Goal: Contribute content

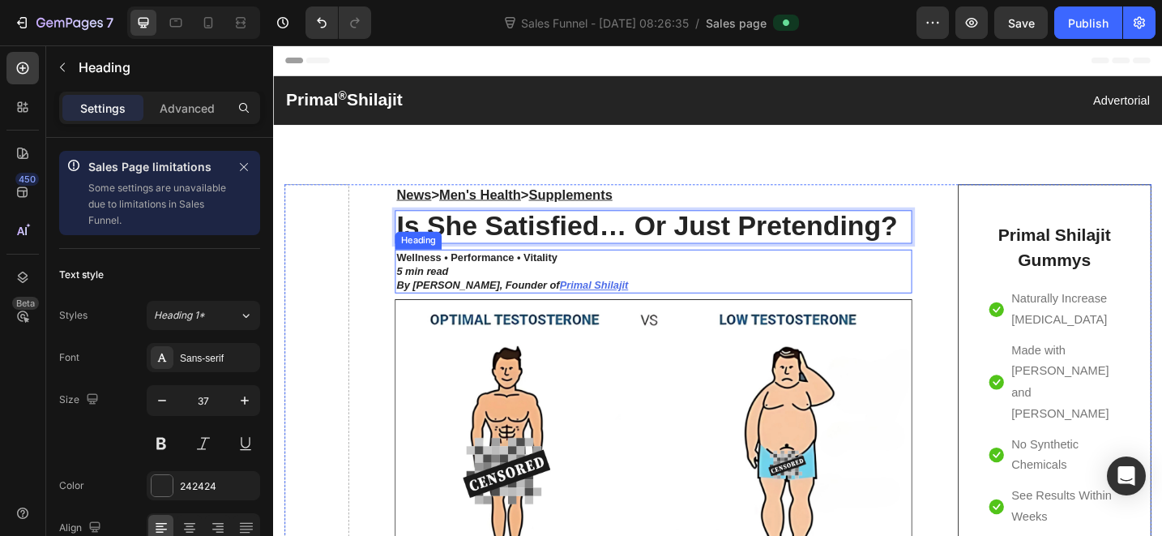
click at [867, 277] on h2 "Wellness • Performance • Vitality 5 min read By [PERSON_NAME], Founder of [PERS…" at bounding box center [688, 292] width 565 height 49
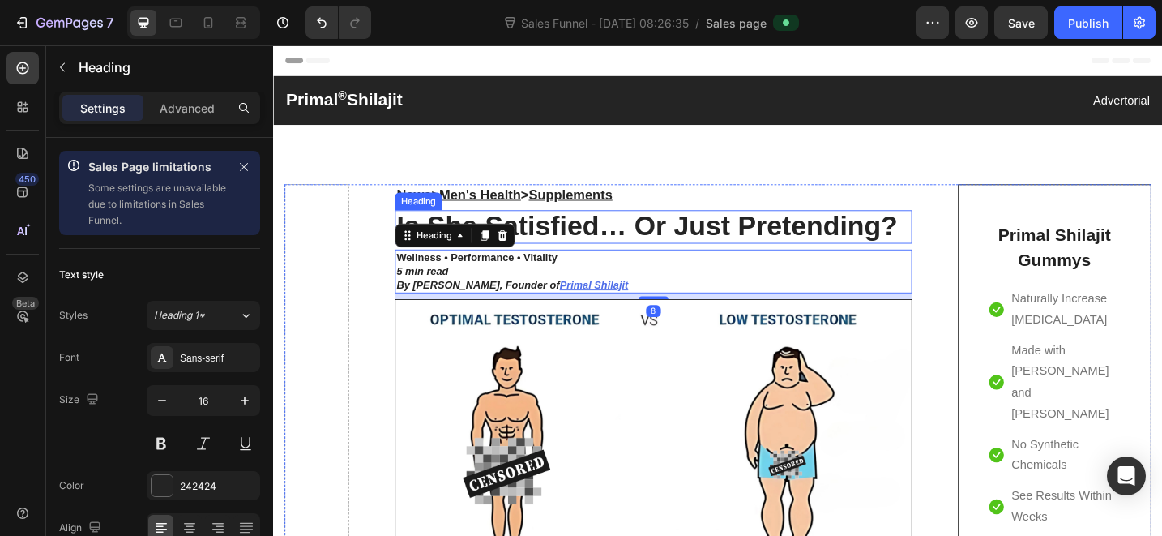
click at [912, 246] on p "Is She Satisfied… Or Just Pretending?" at bounding box center [689, 243] width 562 height 33
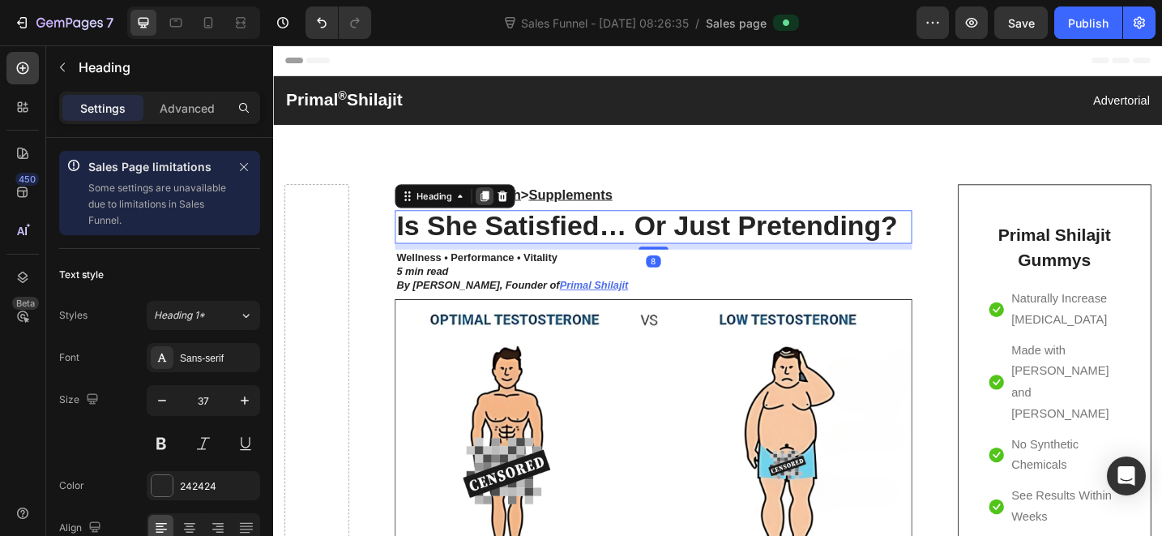
click at [507, 210] on icon at bounding box center [504, 209] width 9 height 11
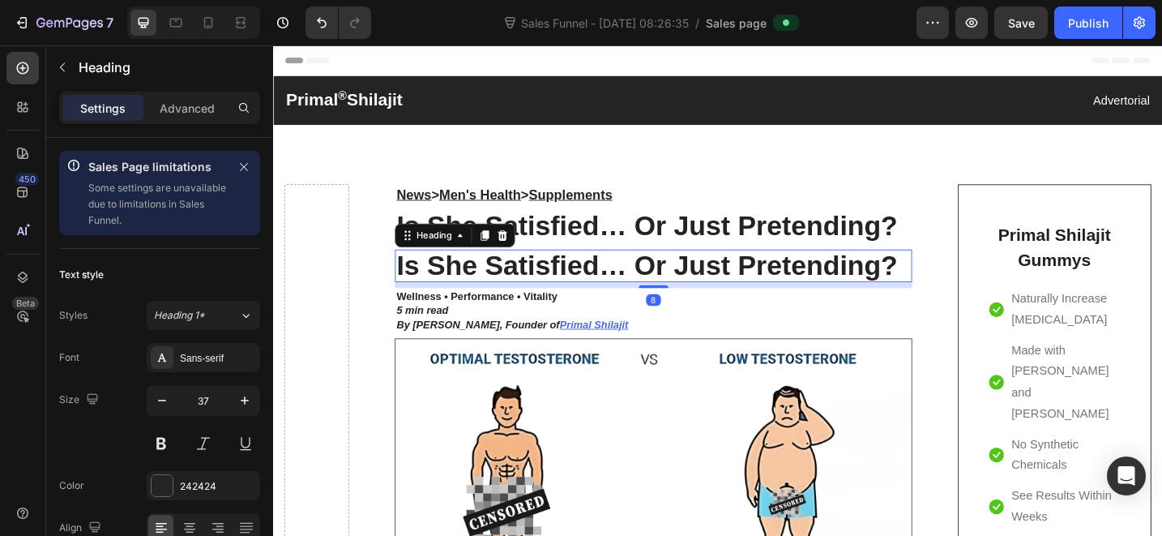
click at [529, 280] on h2 "Is She Satisfied… Or Just Pretending?" at bounding box center [688, 286] width 565 height 36
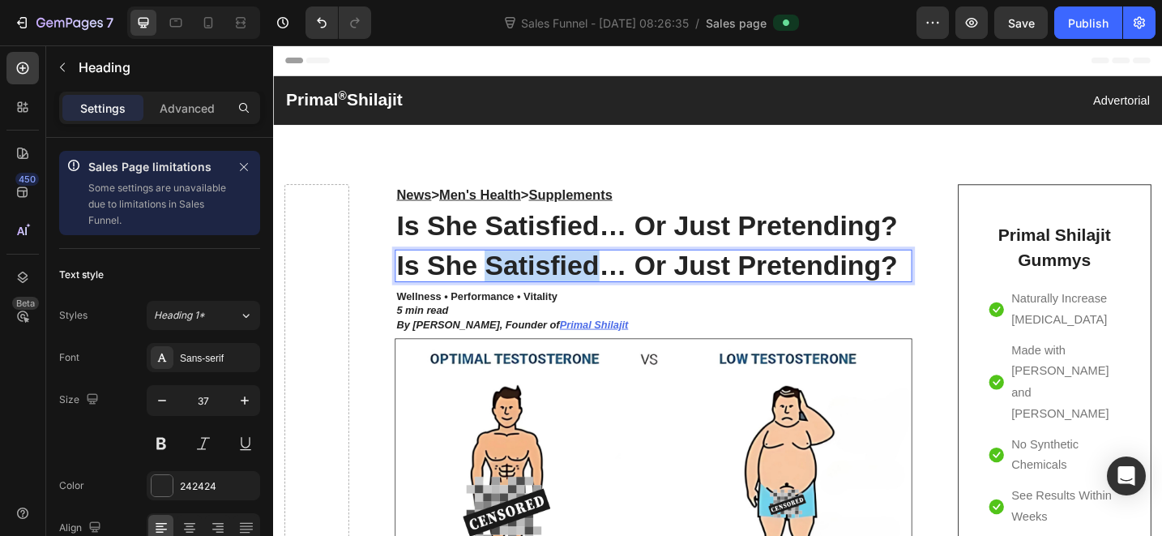
click at [529, 280] on p "Is She Satisfied… Or Just Pretending?" at bounding box center [689, 286] width 562 height 33
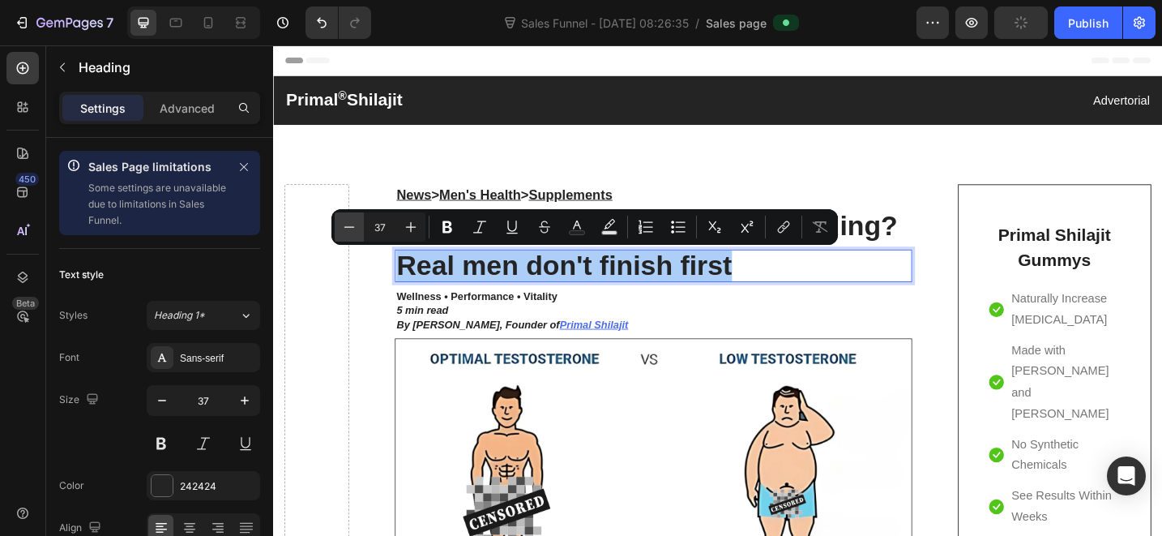
click at [349, 224] on icon "Editor contextual toolbar" at bounding box center [349, 227] width 16 height 16
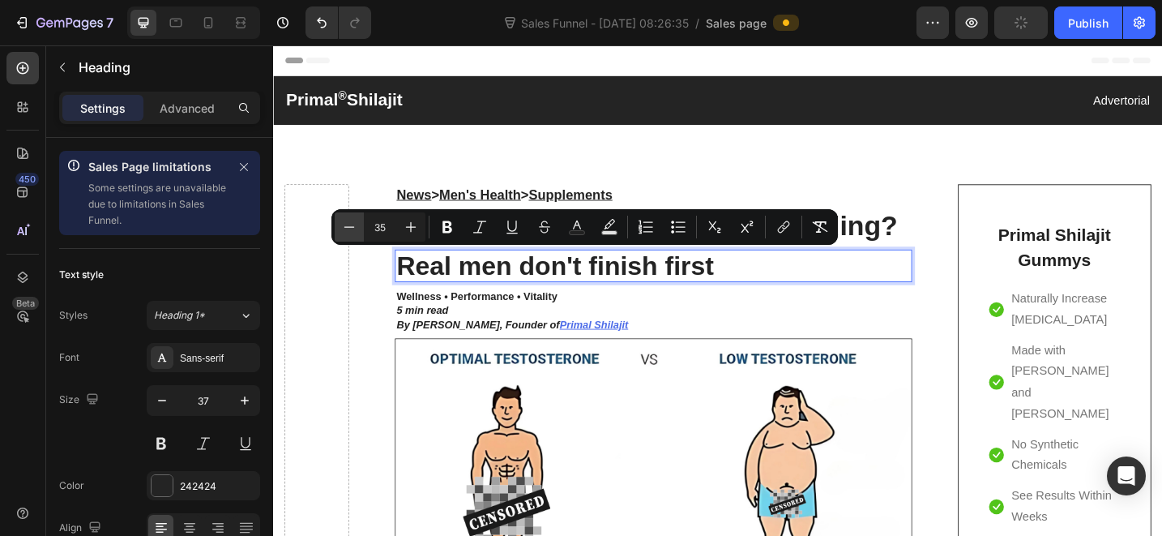
click at [349, 224] on icon "Editor contextual toolbar" at bounding box center [349, 227] width 16 height 16
click at [383, 228] on input "32" at bounding box center [380, 226] width 32 height 19
type input "20"
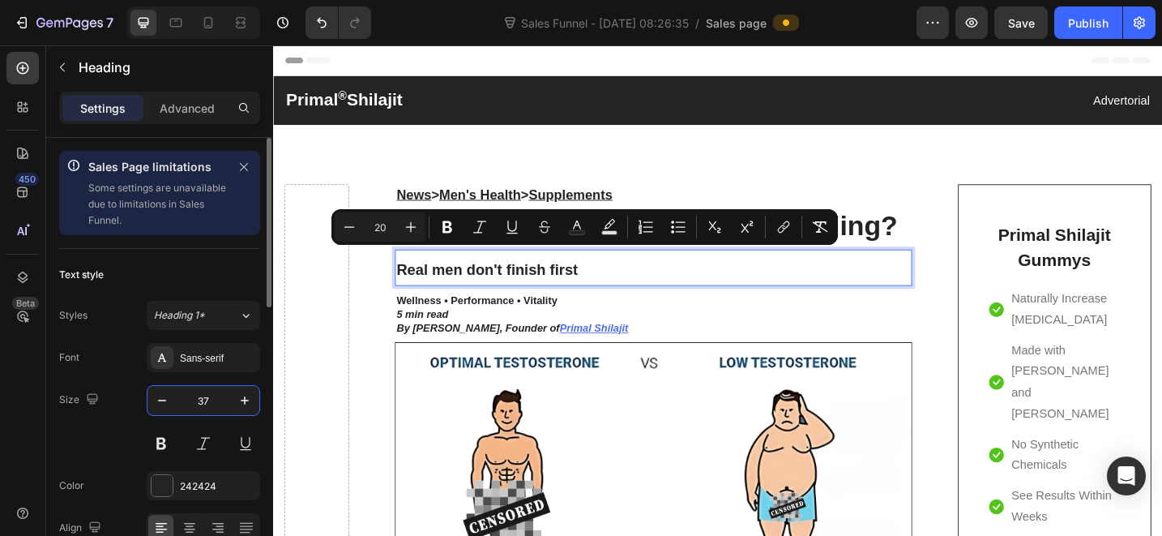
click at [199, 398] on input "37" at bounding box center [203, 400] width 53 height 29
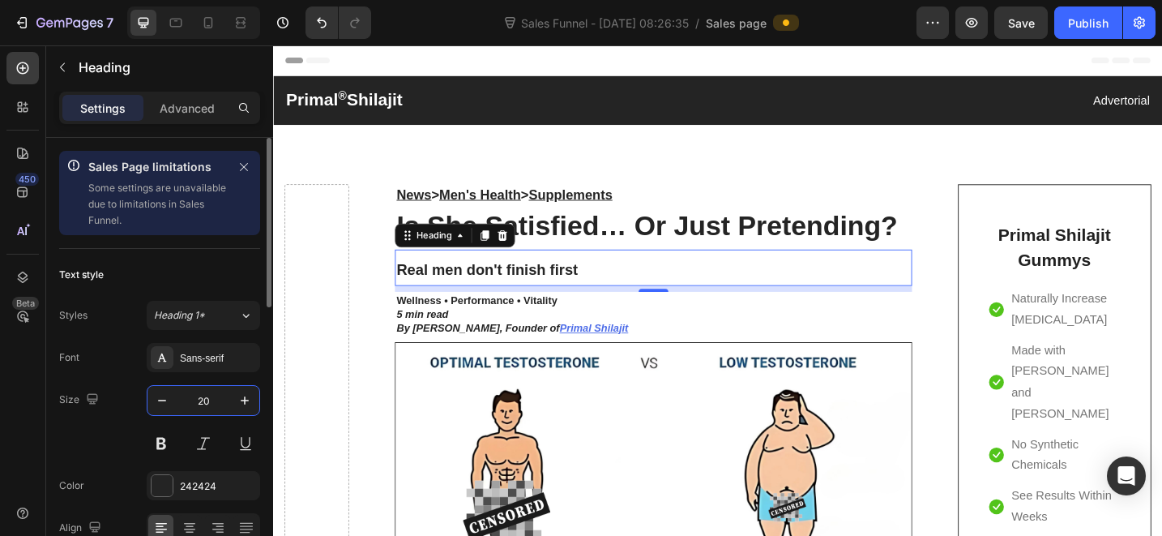
type input "20"
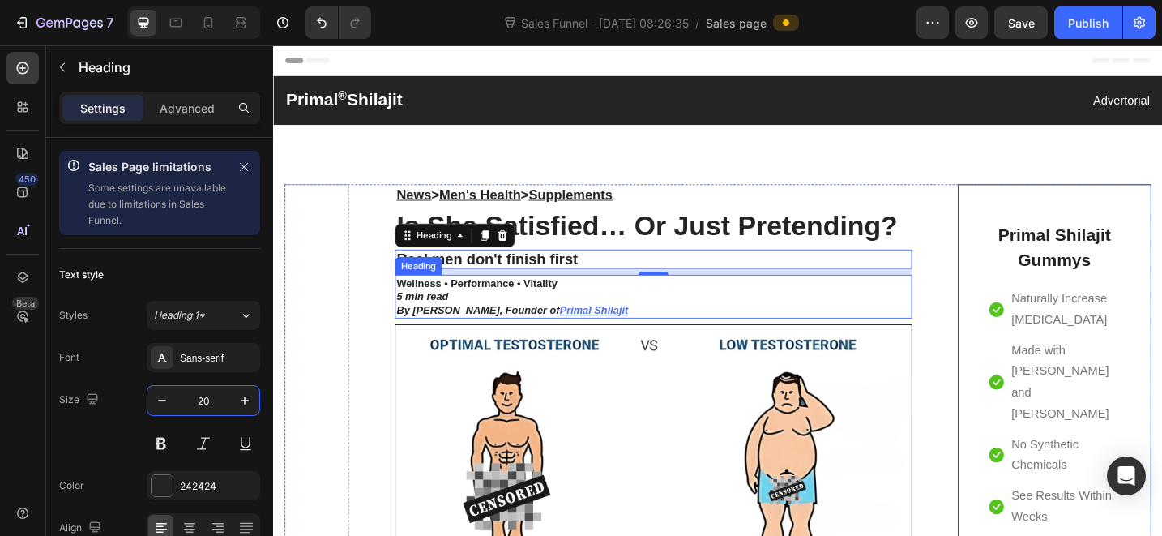
click at [737, 311] on h2 "Wellness • Performance • Vitality 5 min read By [PERSON_NAME], Founder of [PERS…" at bounding box center [688, 320] width 565 height 49
click at [912, 272] on p "⁠⁠⁠⁠⁠⁠⁠ Real men don't finish first" at bounding box center [689, 279] width 562 height 18
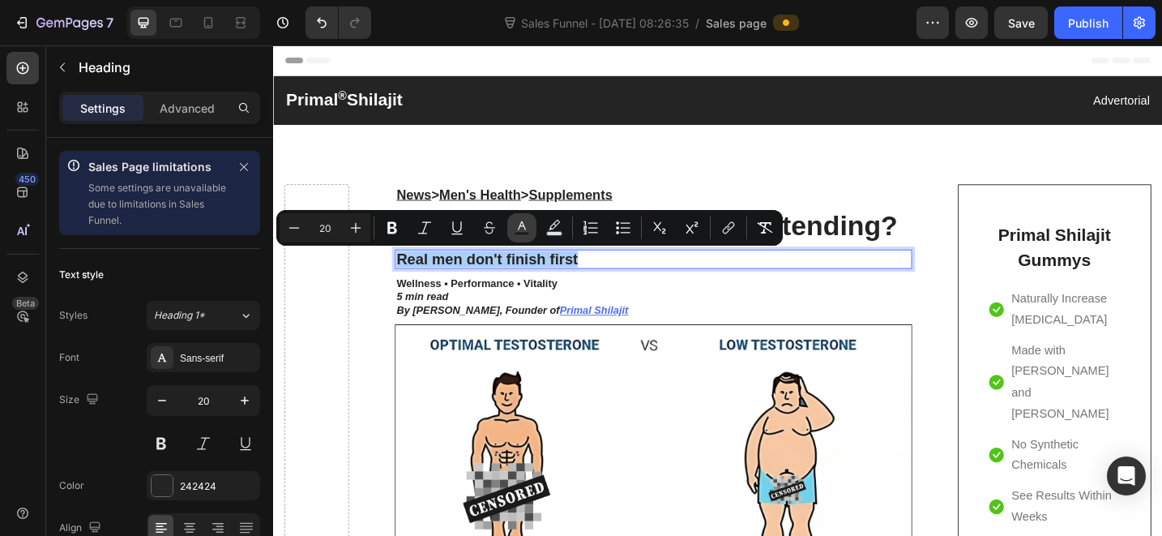
click at [528, 223] on icon "Editor contextual toolbar" at bounding box center [522, 228] width 16 height 16
type input "242424"
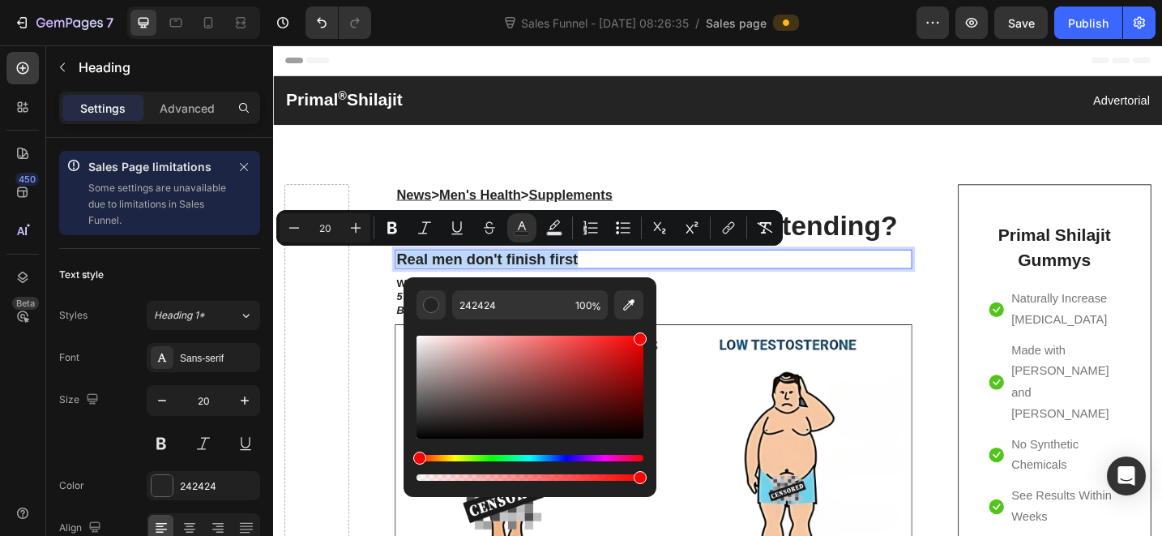
type input "FF0000"
drag, startPoint x: 602, startPoint y: 374, endPoint x: 652, endPoint y: 331, distance: 65.5
click at [652, 331] on div "FF0000 100 %" at bounding box center [530, 380] width 253 height 207
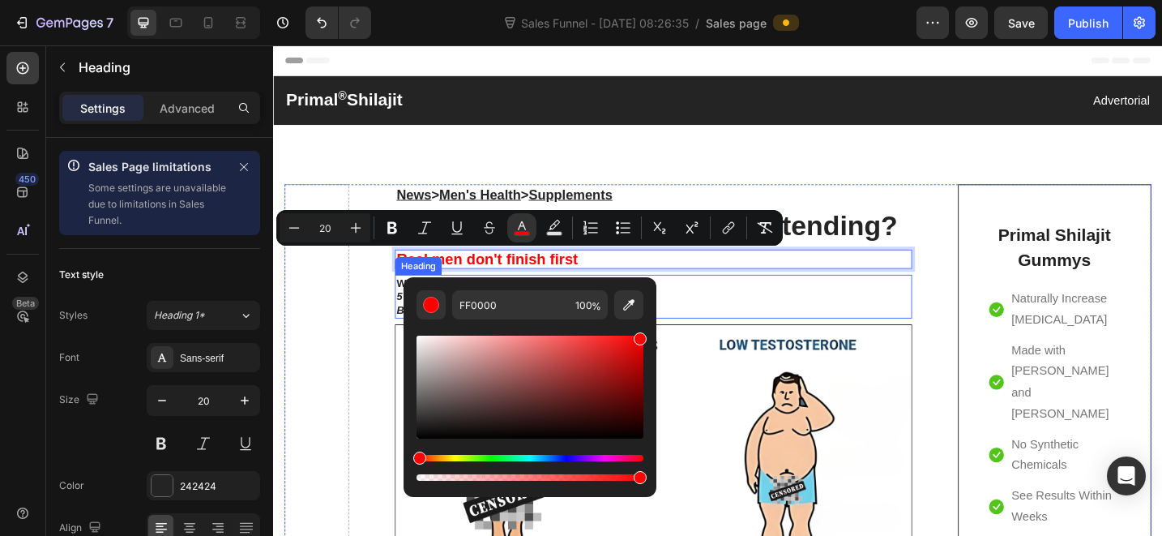
click at [793, 323] on h2 "Wellness • Performance • Vitality 5 min read By [PERSON_NAME], Founder of [PERS…" at bounding box center [688, 320] width 565 height 49
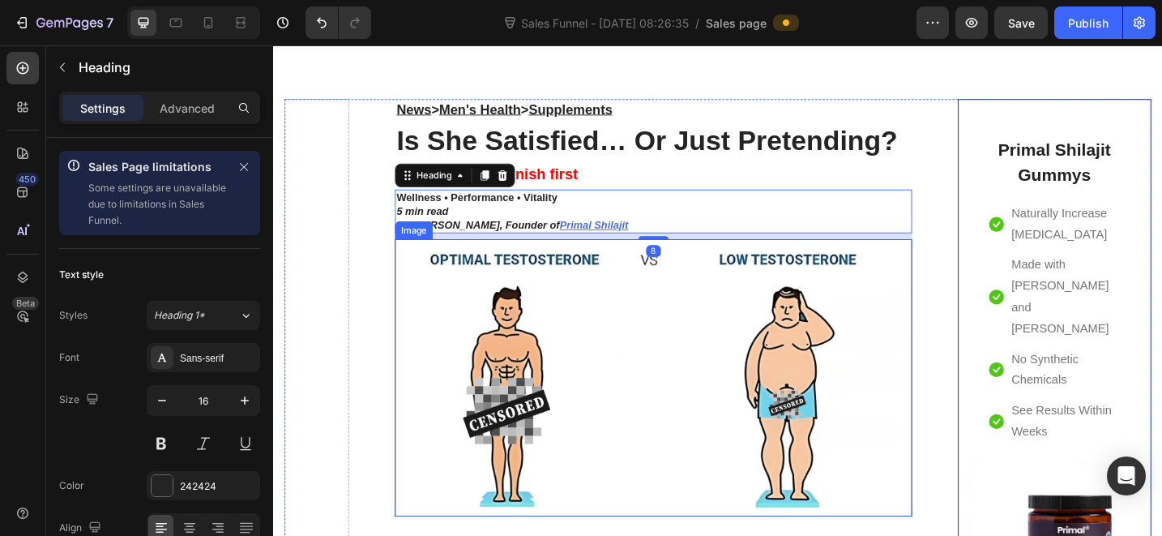
scroll to position [94, 0]
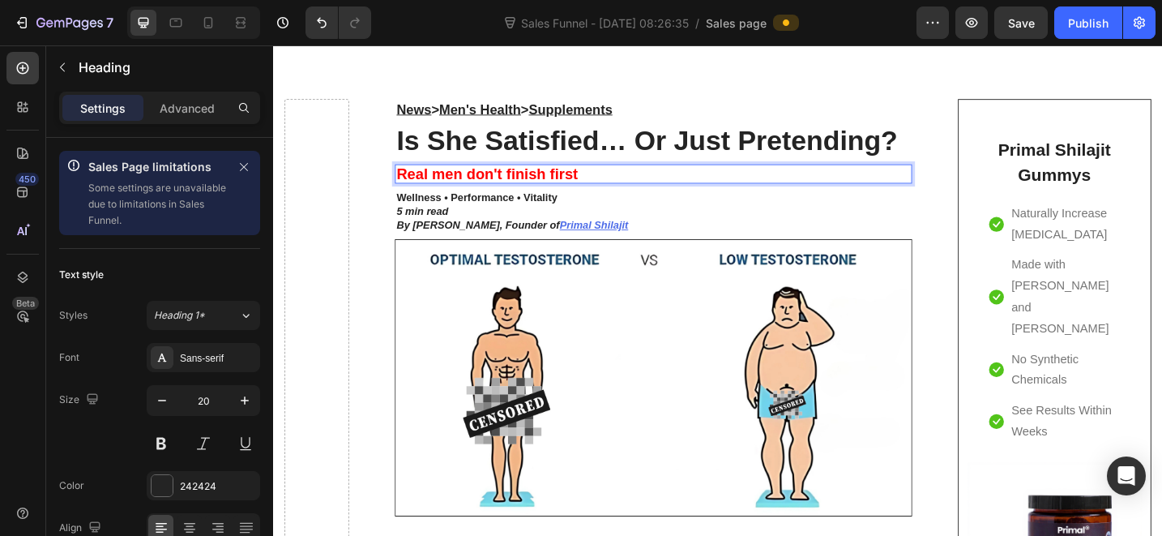
click at [464, 186] on span "Real men don't finish first" at bounding box center [507, 186] width 199 height 18
click at [554, 183] on span "Masculine men don't finish first" at bounding box center [529, 186] width 242 height 18
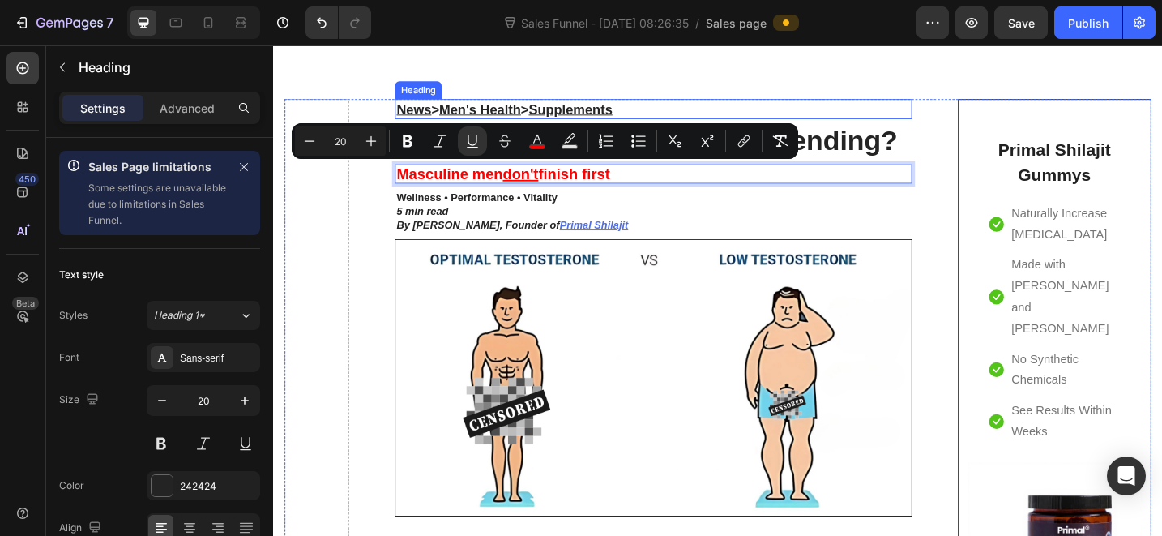
click at [933, 121] on h2 "News > Men's Health > Supplements" at bounding box center [688, 115] width 565 height 22
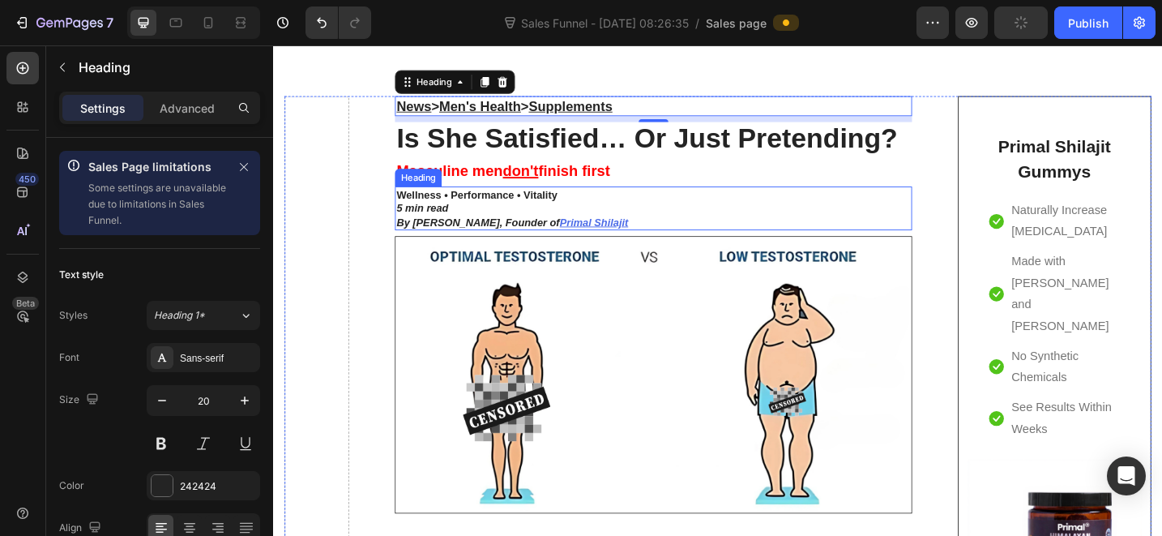
scroll to position [97, 0]
click at [1088, 25] on div "Publish" at bounding box center [1088, 23] width 41 height 17
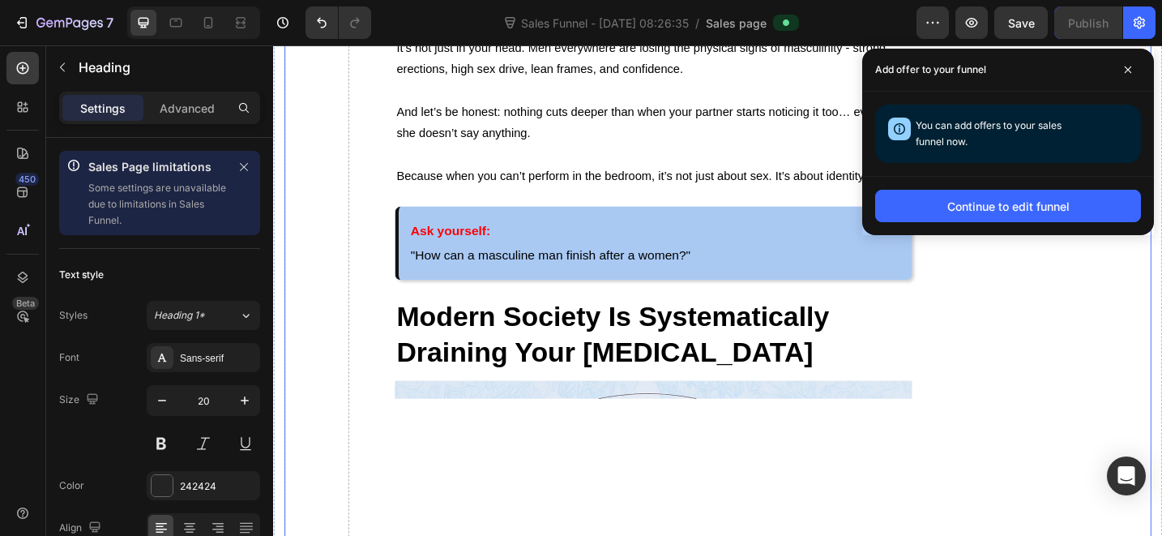
scroll to position [842, 0]
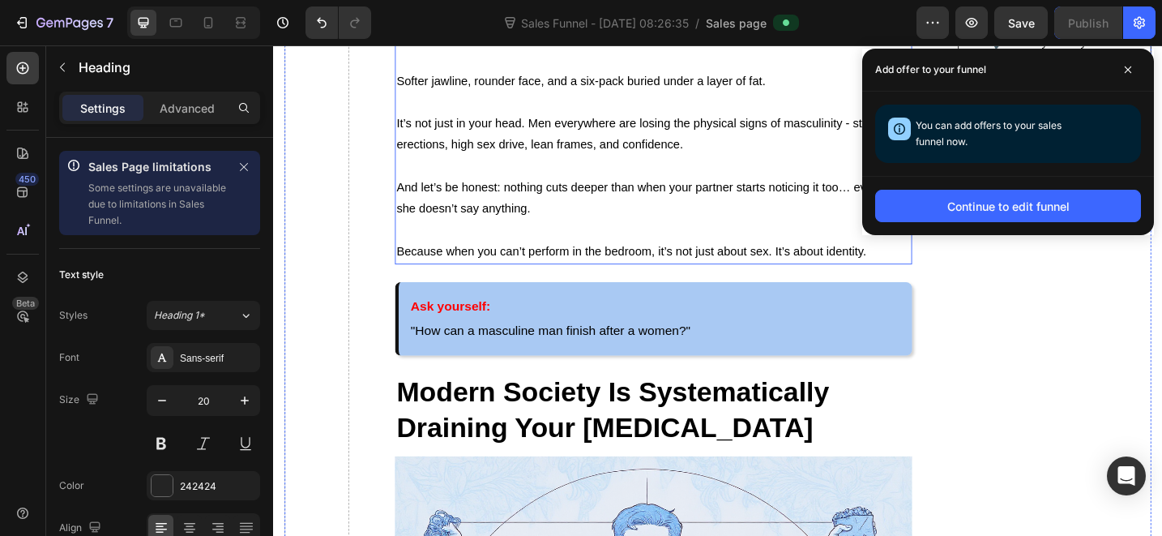
click at [896, 267] on span "Because when you can’t perform in the bedroom, it’s not just about sex. It’s ab…" at bounding box center [665, 270] width 514 height 14
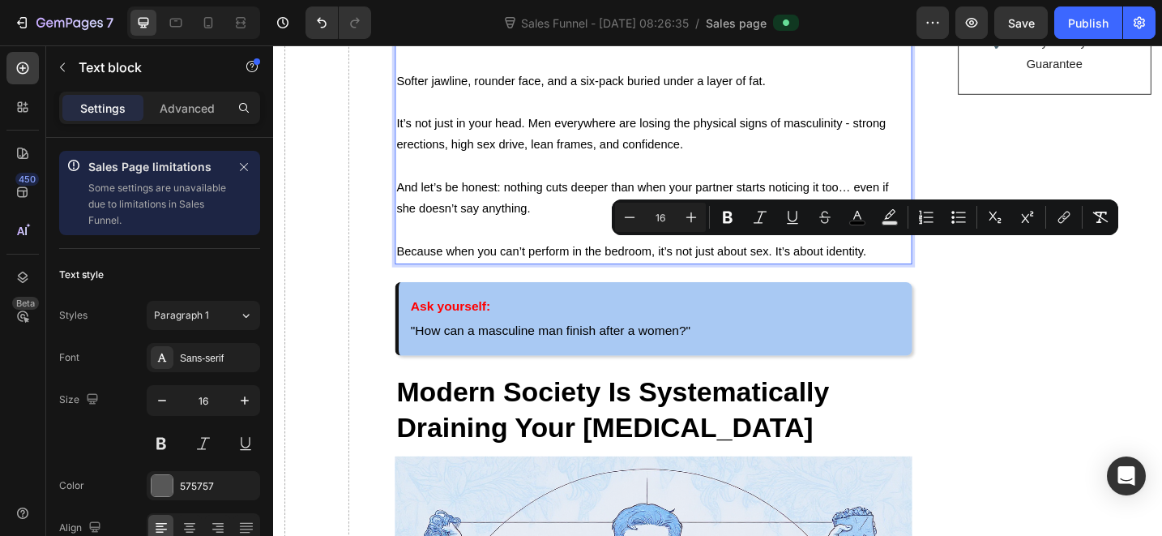
click at [728, 149] on p "It’s not just in your head. Men everywhere are losing the physical signs of mas…" at bounding box center [689, 142] width 562 height 47
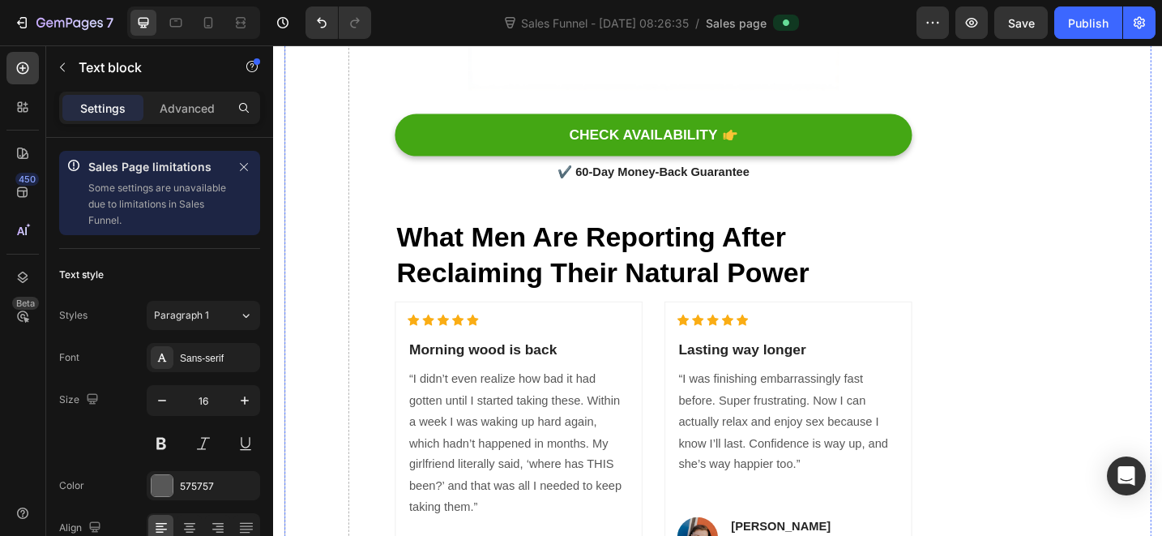
scroll to position [4180, 0]
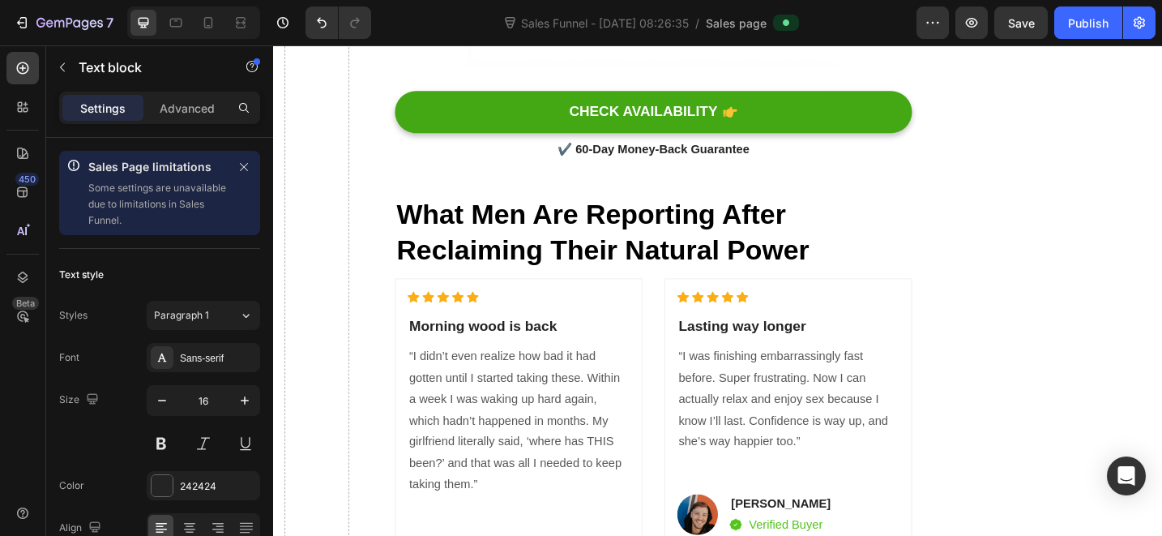
scroll to position [4191, 0]
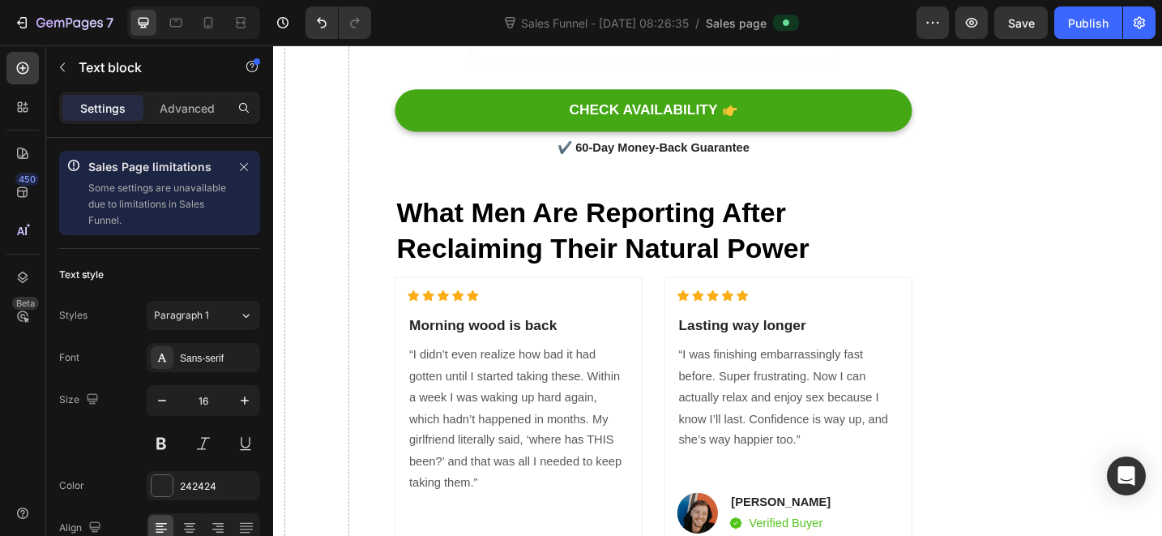
drag, startPoint x: 499, startPoint y: 408, endPoint x: 507, endPoint y: 428, distance: 21.8
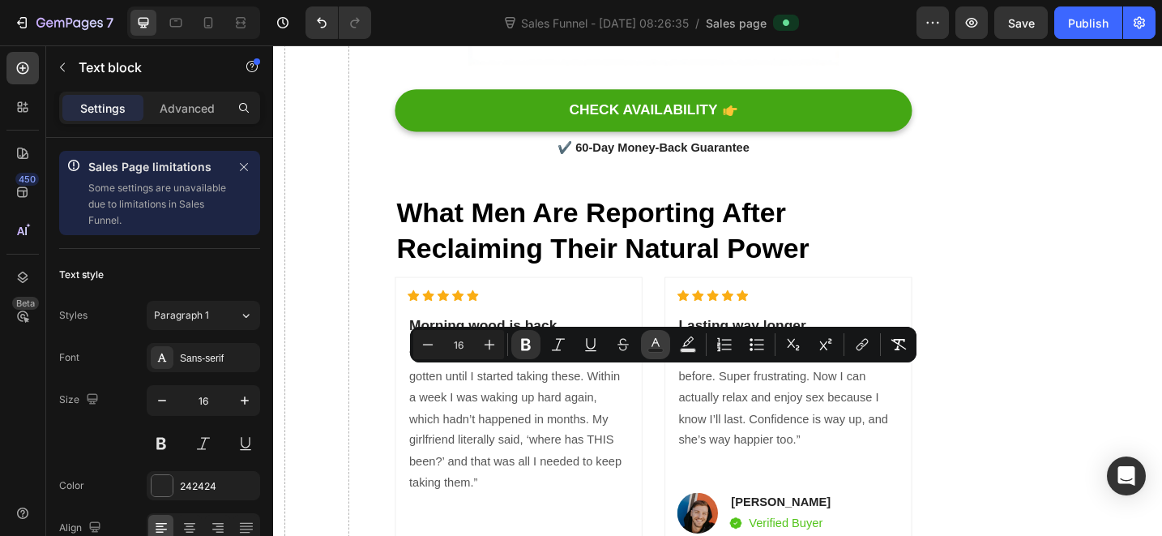
click at [663, 342] on icon "Editor contextual toolbar" at bounding box center [656, 344] width 16 height 16
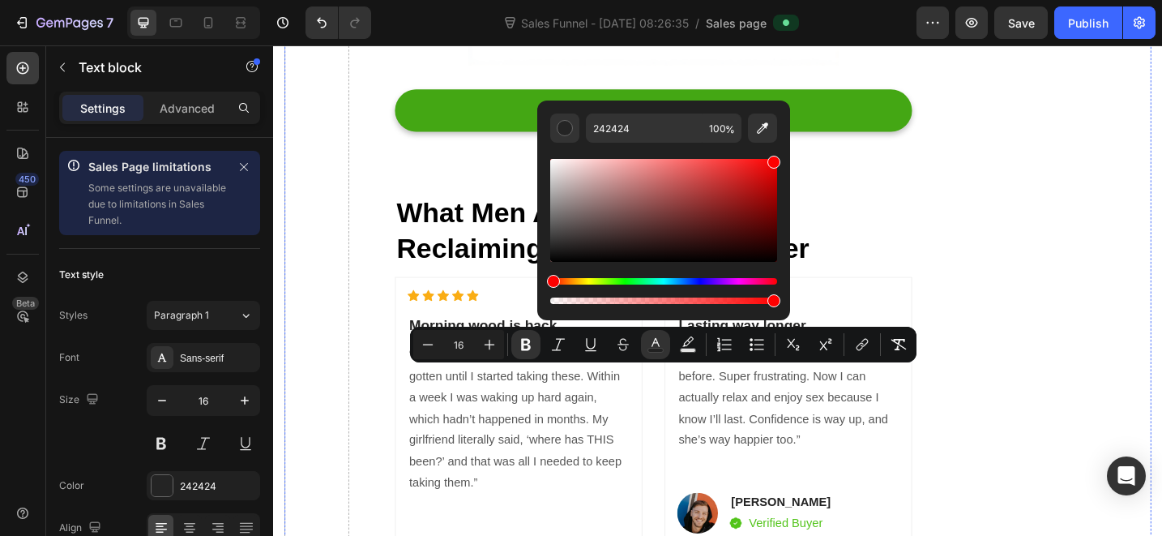
drag, startPoint x: 1040, startPoint y: 207, endPoint x: 848, endPoint y: 135, distance: 205.2
type input "FF0000"
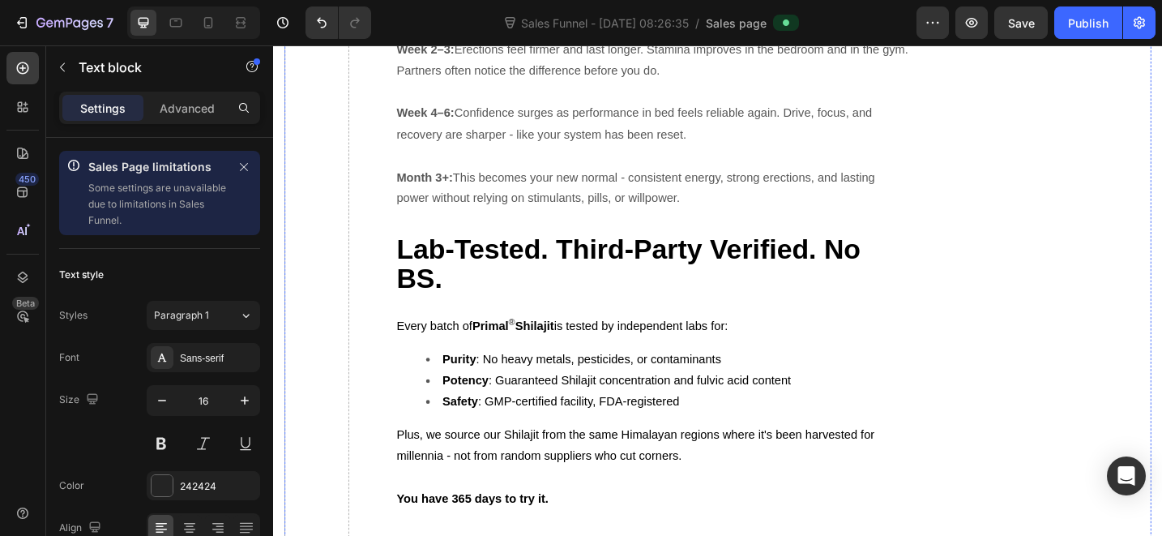
scroll to position [6238, 0]
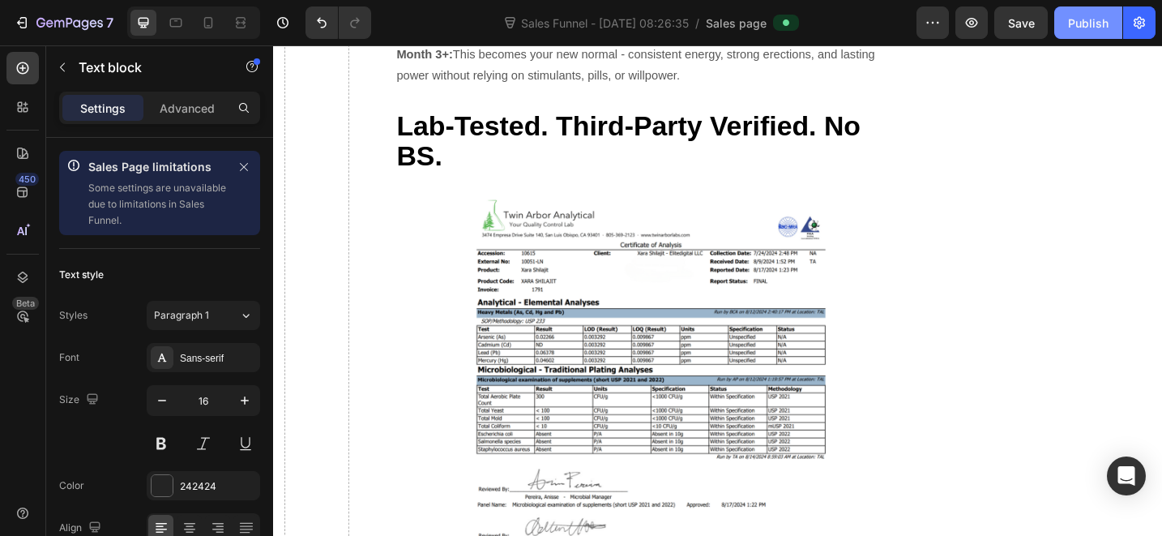
click at [1084, 26] on div "Publish" at bounding box center [1088, 23] width 41 height 17
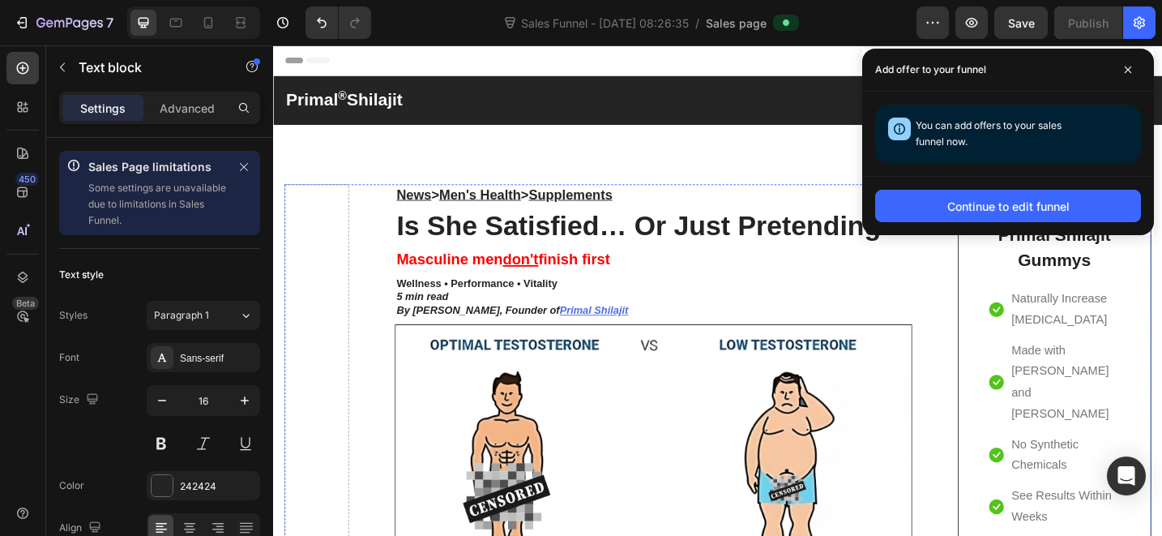
scroll to position [1380, 0]
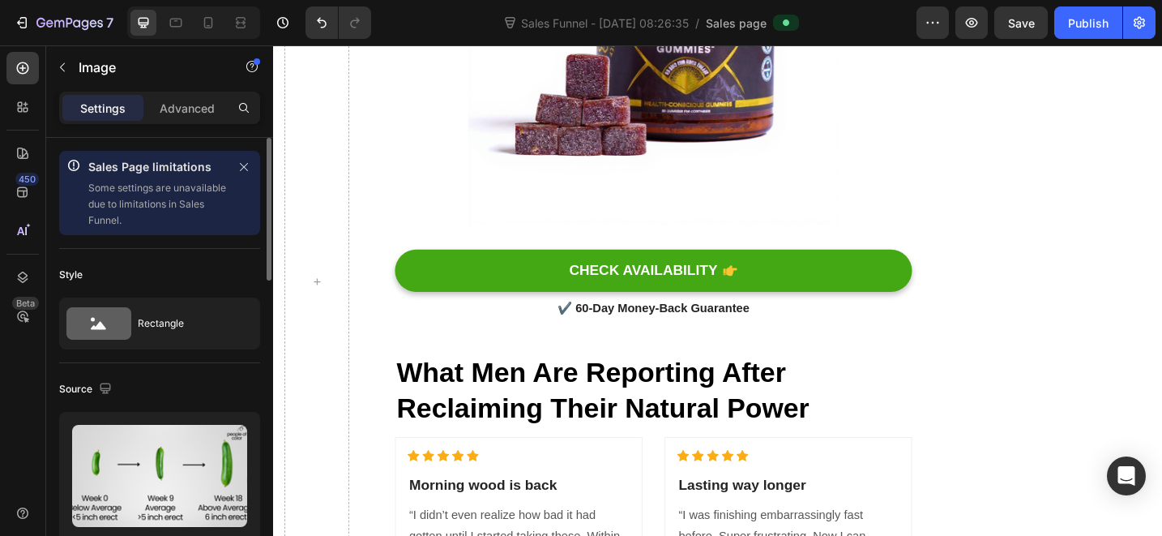
scroll to position [0, 0]
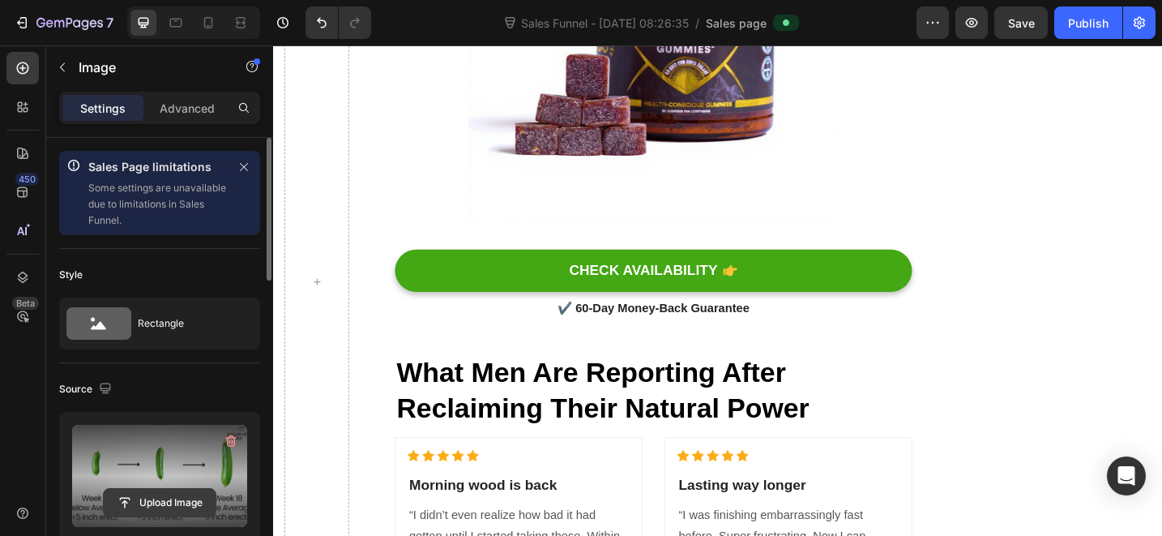
click at [159, 500] on input "file" at bounding box center [160, 503] width 112 height 28
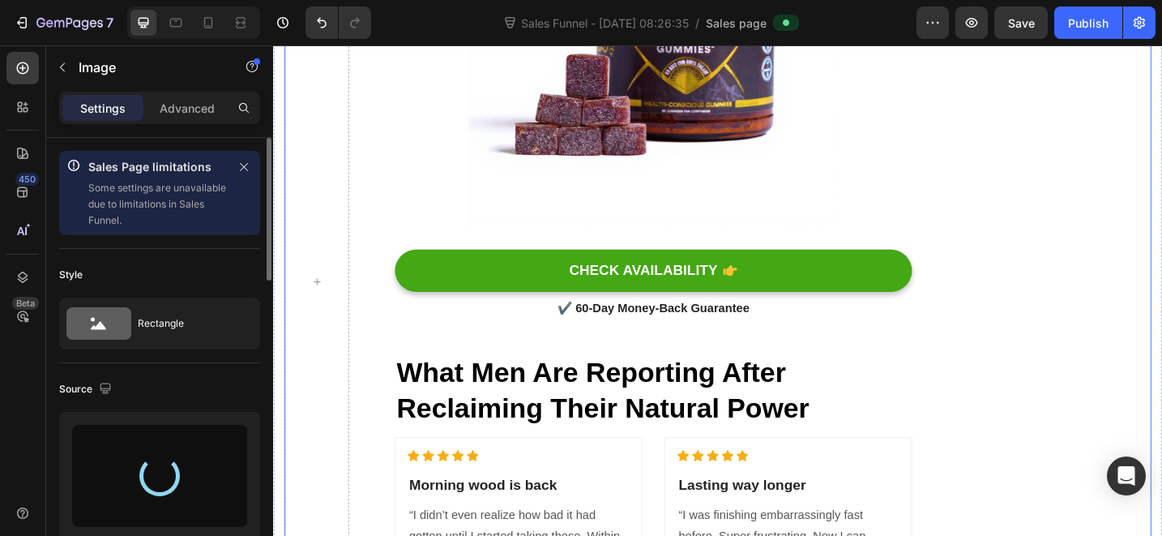
type input "[URL][DOMAIN_NAME]"
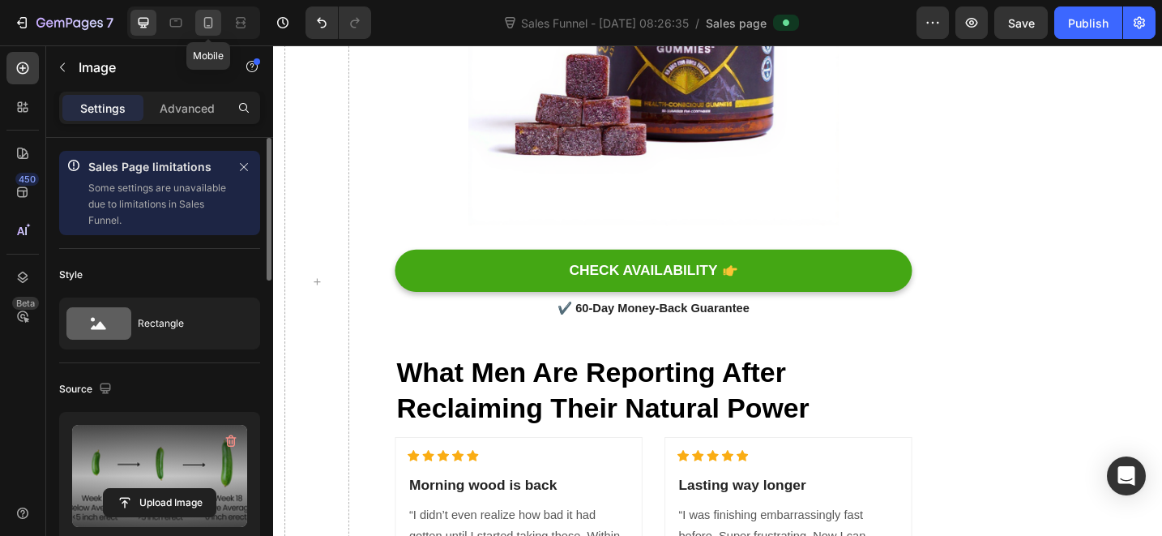
click at [212, 27] on icon at bounding box center [208, 23] width 16 height 16
type input "100"
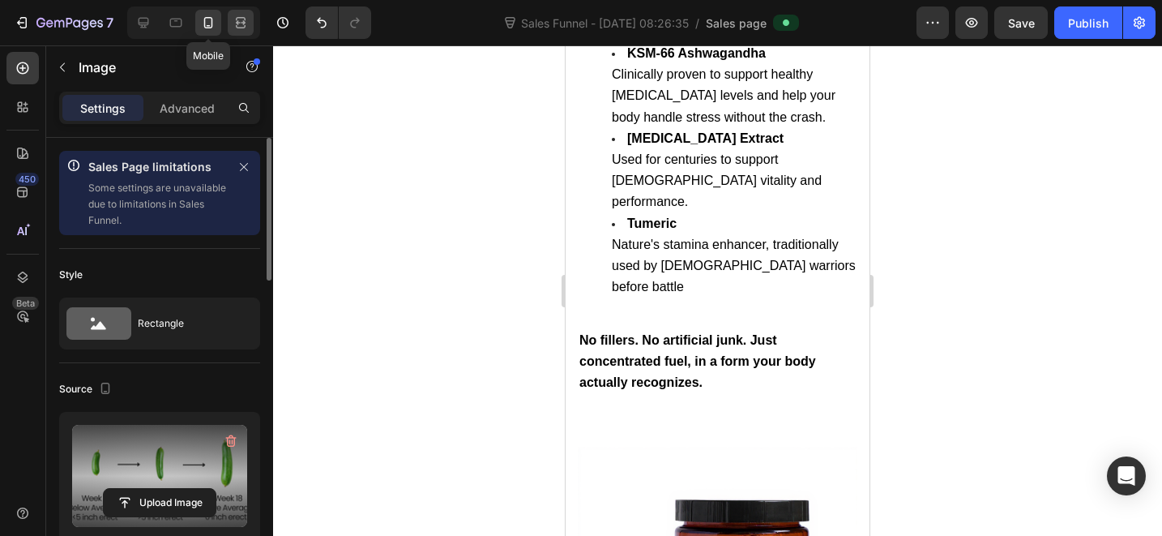
scroll to position [4121, 0]
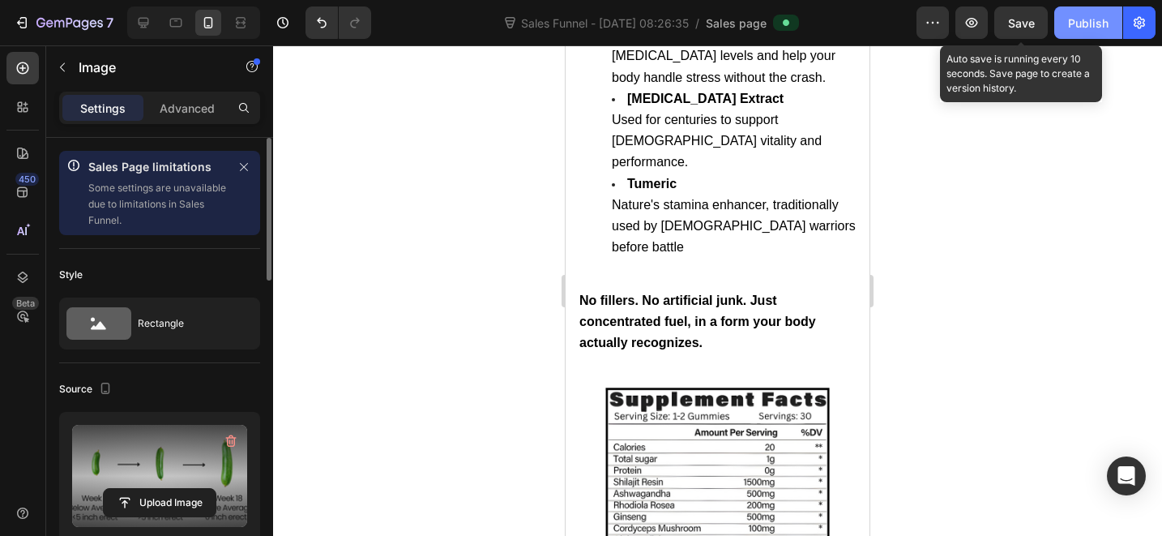
click at [1105, 30] on div "Publish" at bounding box center [1088, 23] width 41 height 17
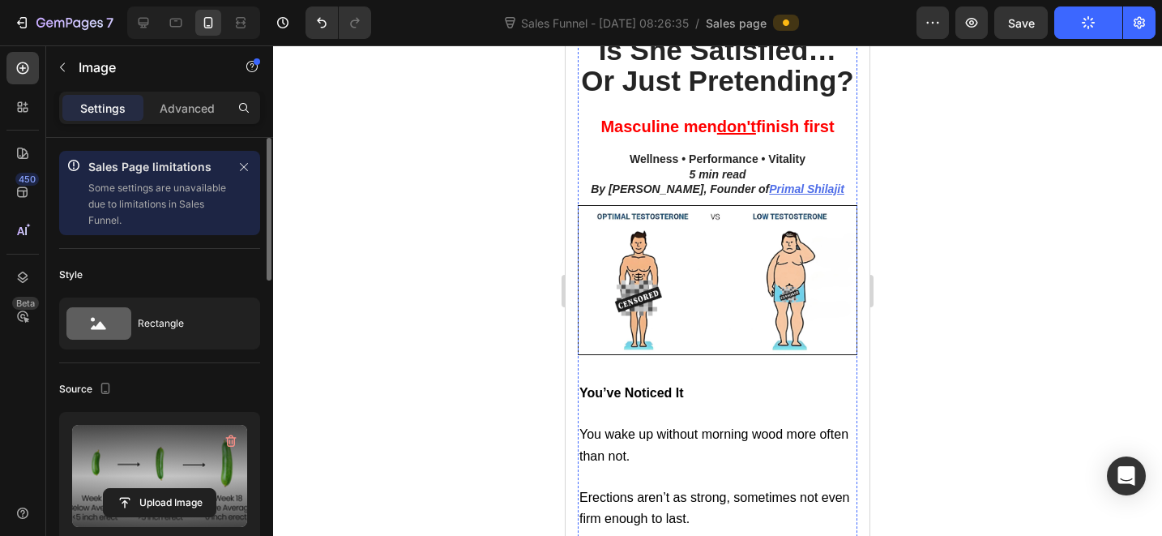
scroll to position [278, 0]
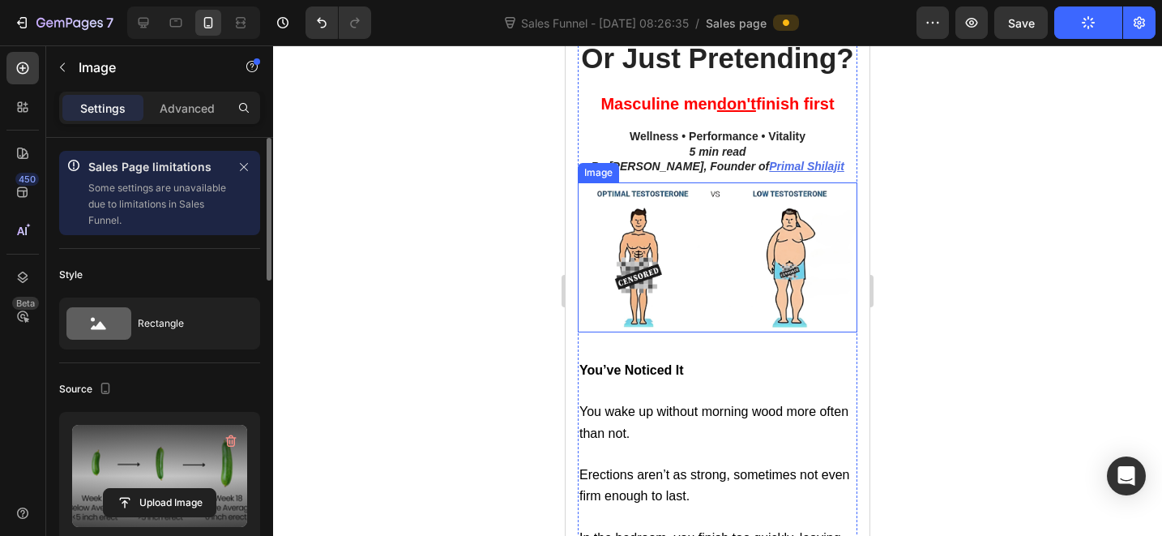
click at [660, 278] on img at bounding box center [718, 257] width 280 height 150
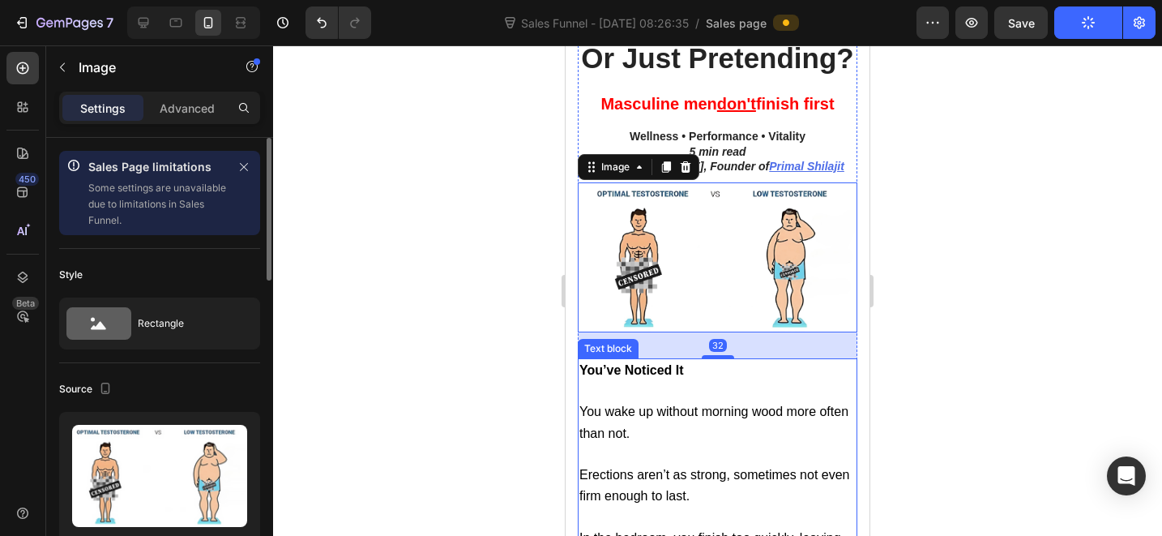
click at [716, 401] on p "Rich Text Editor. Editing area: main" at bounding box center [717, 391] width 276 height 20
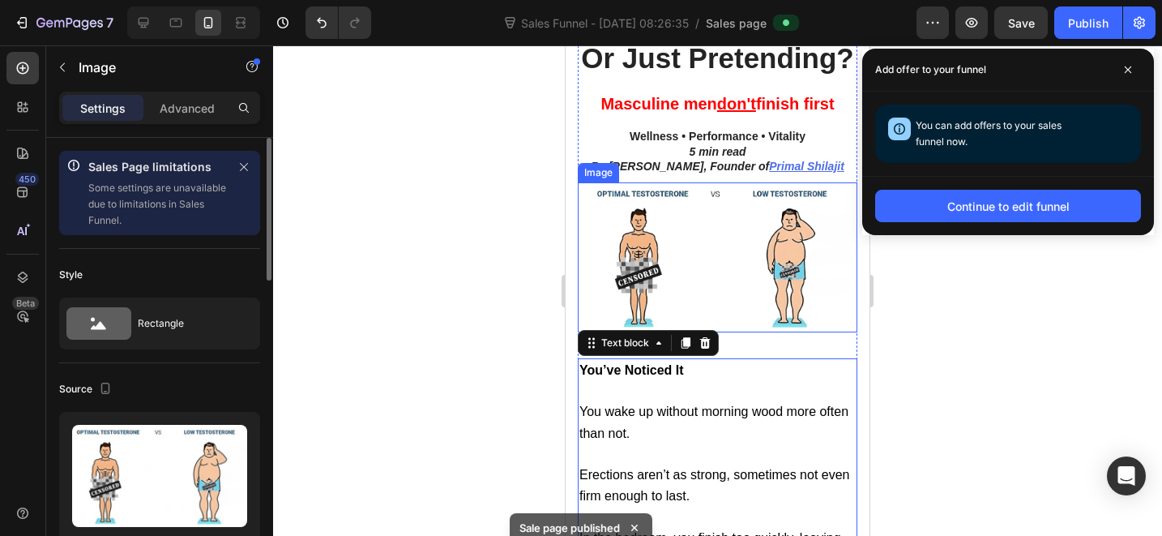
click at [673, 233] on img at bounding box center [718, 257] width 280 height 150
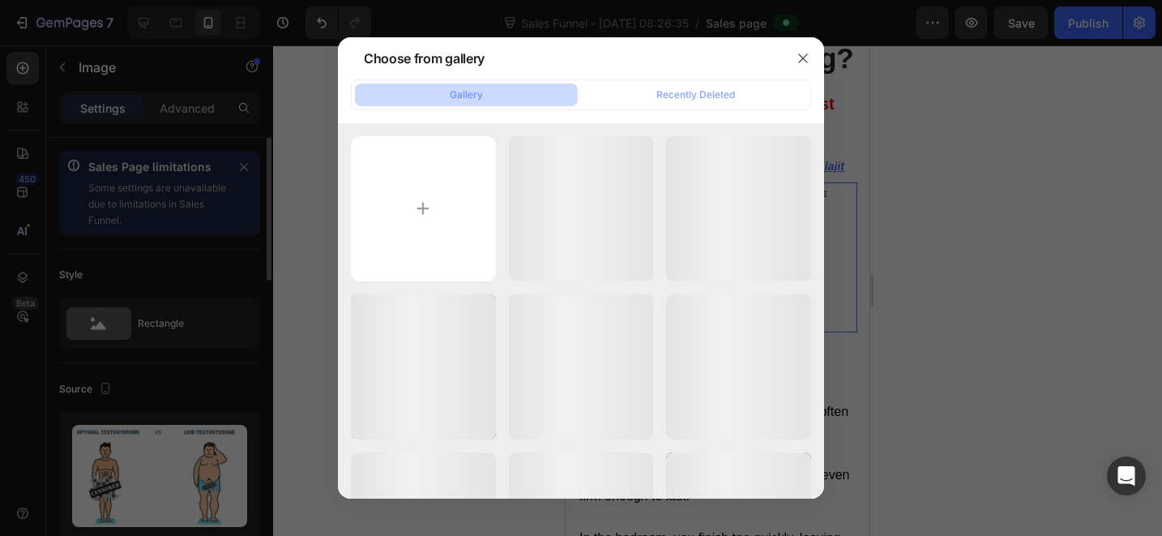
click at [173, 310] on div at bounding box center [581, 268] width 1162 height 536
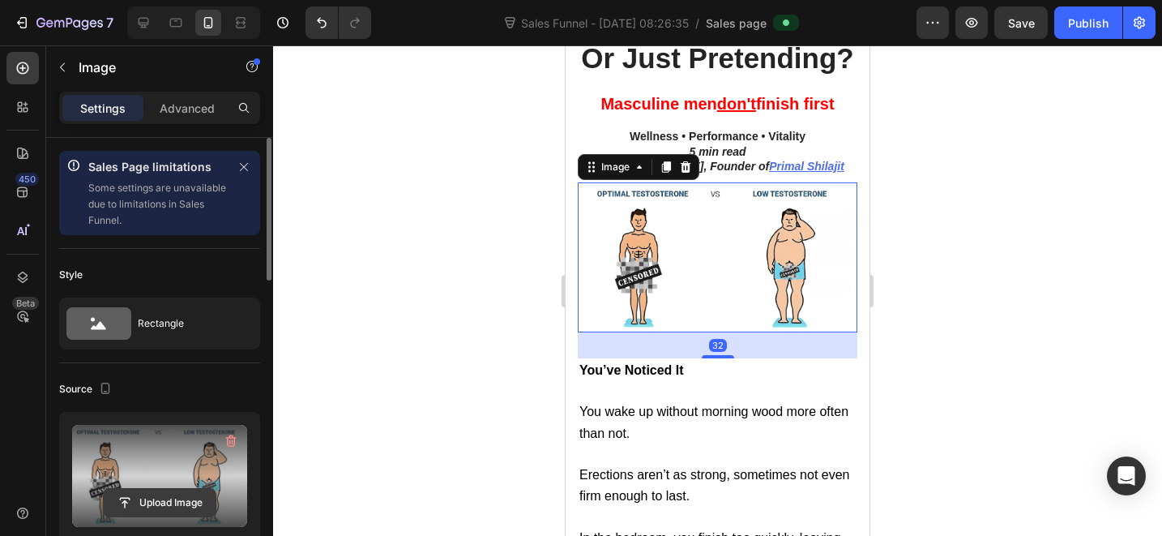
scroll to position [55, 0]
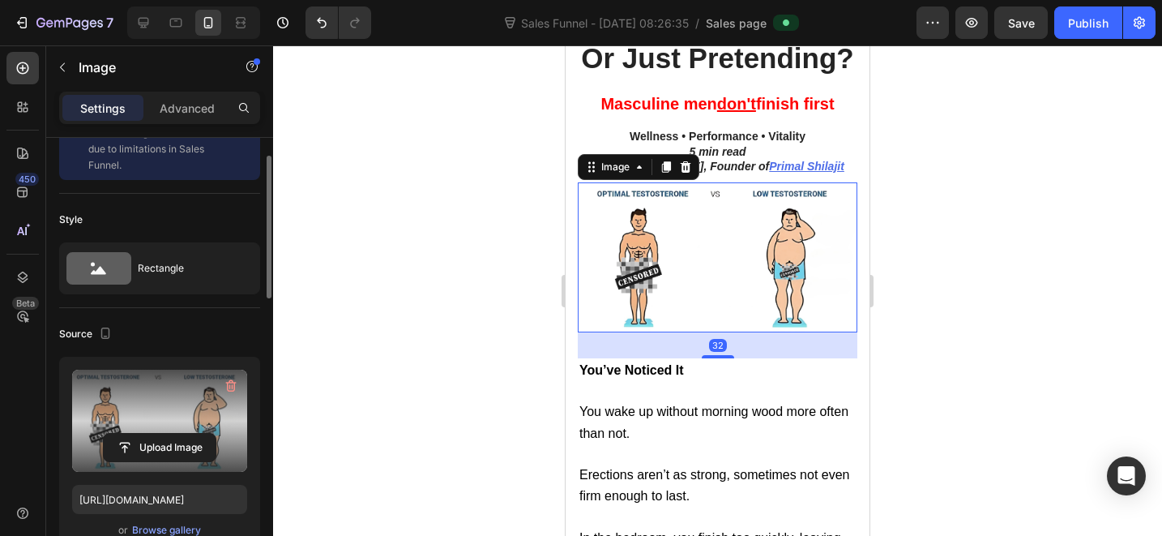
click at [161, 426] on label at bounding box center [159, 421] width 175 height 102
click at [161, 434] on input "file" at bounding box center [160, 448] width 112 height 28
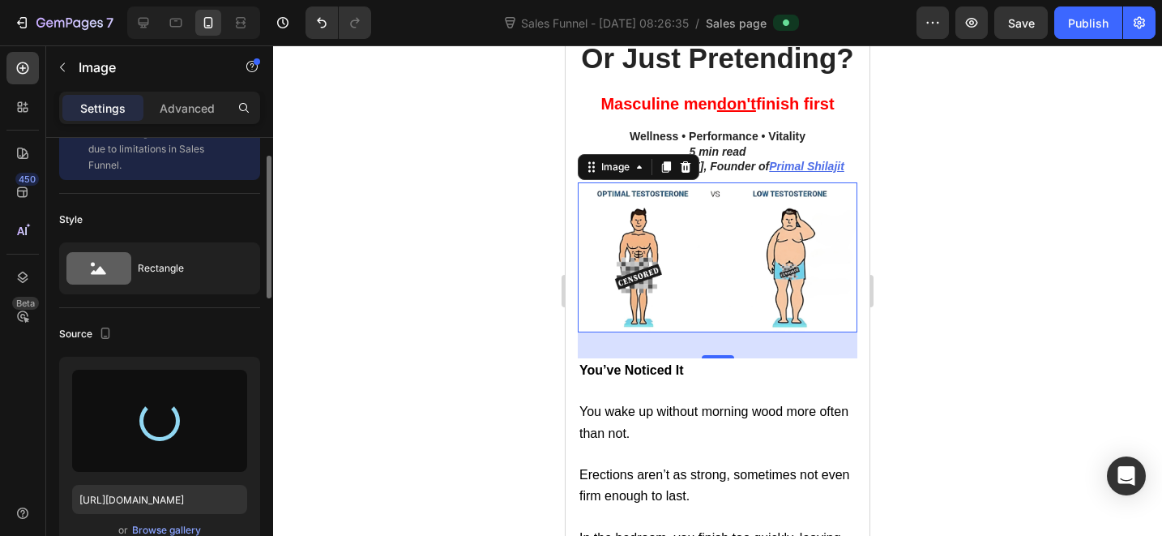
type input "[URL][DOMAIN_NAME]"
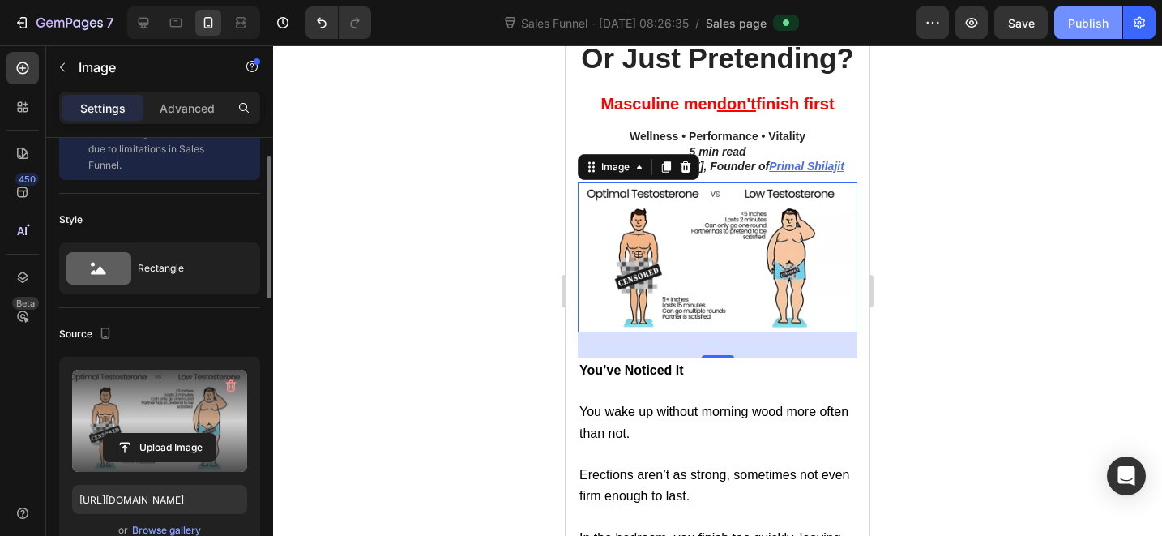
click at [1095, 27] on div "Publish" at bounding box center [1088, 23] width 41 height 17
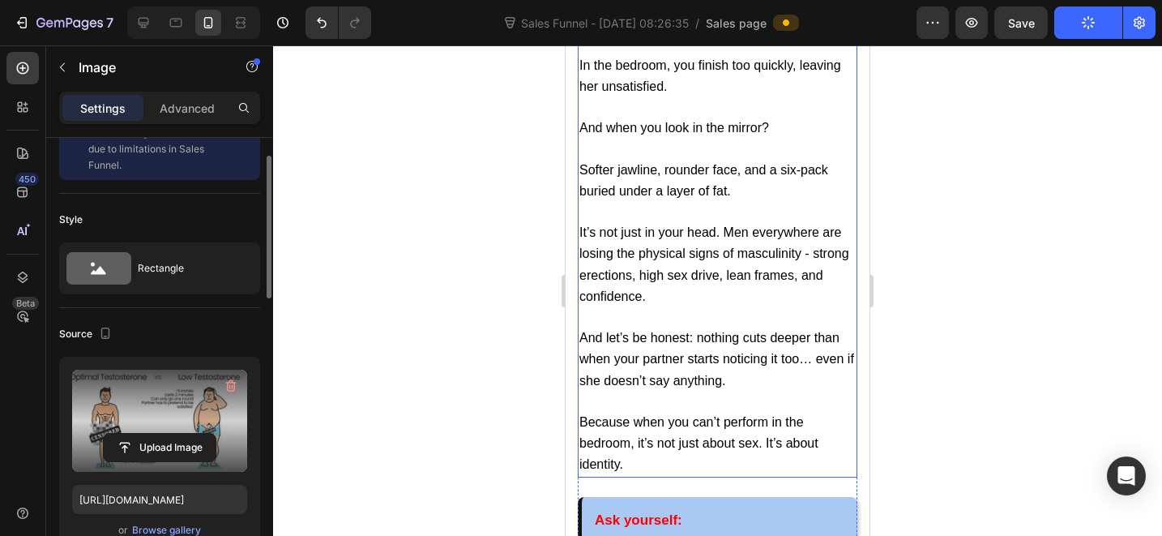
scroll to position [266, 0]
